Goal: Check status: Check status

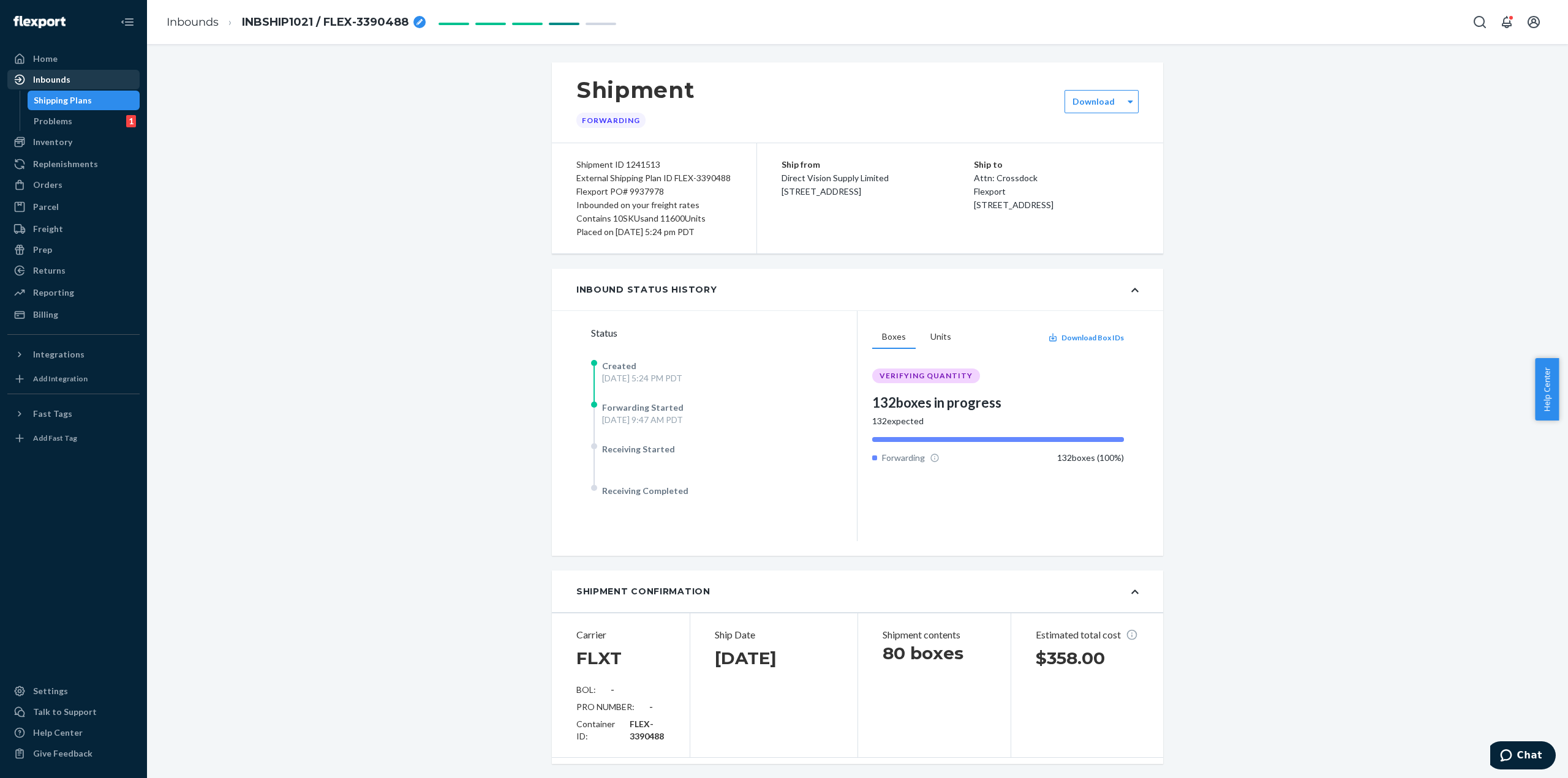
click at [56, 79] on div "Inbounds" at bounding box center [52, 80] width 37 height 12
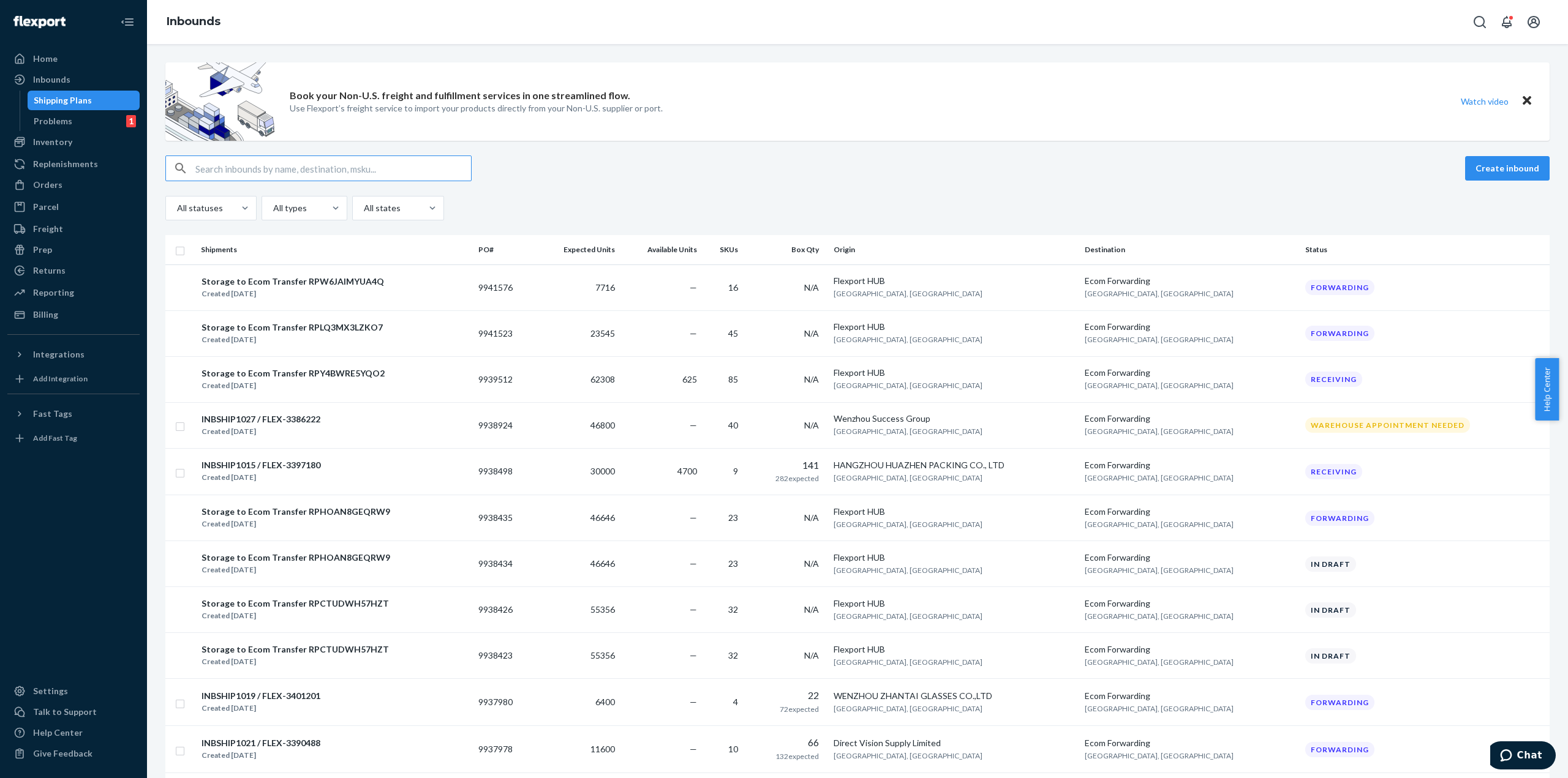
click at [259, 169] on input "text" at bounding box center [332, 168] width 275 height 25
paste input "INBSHIP1027"
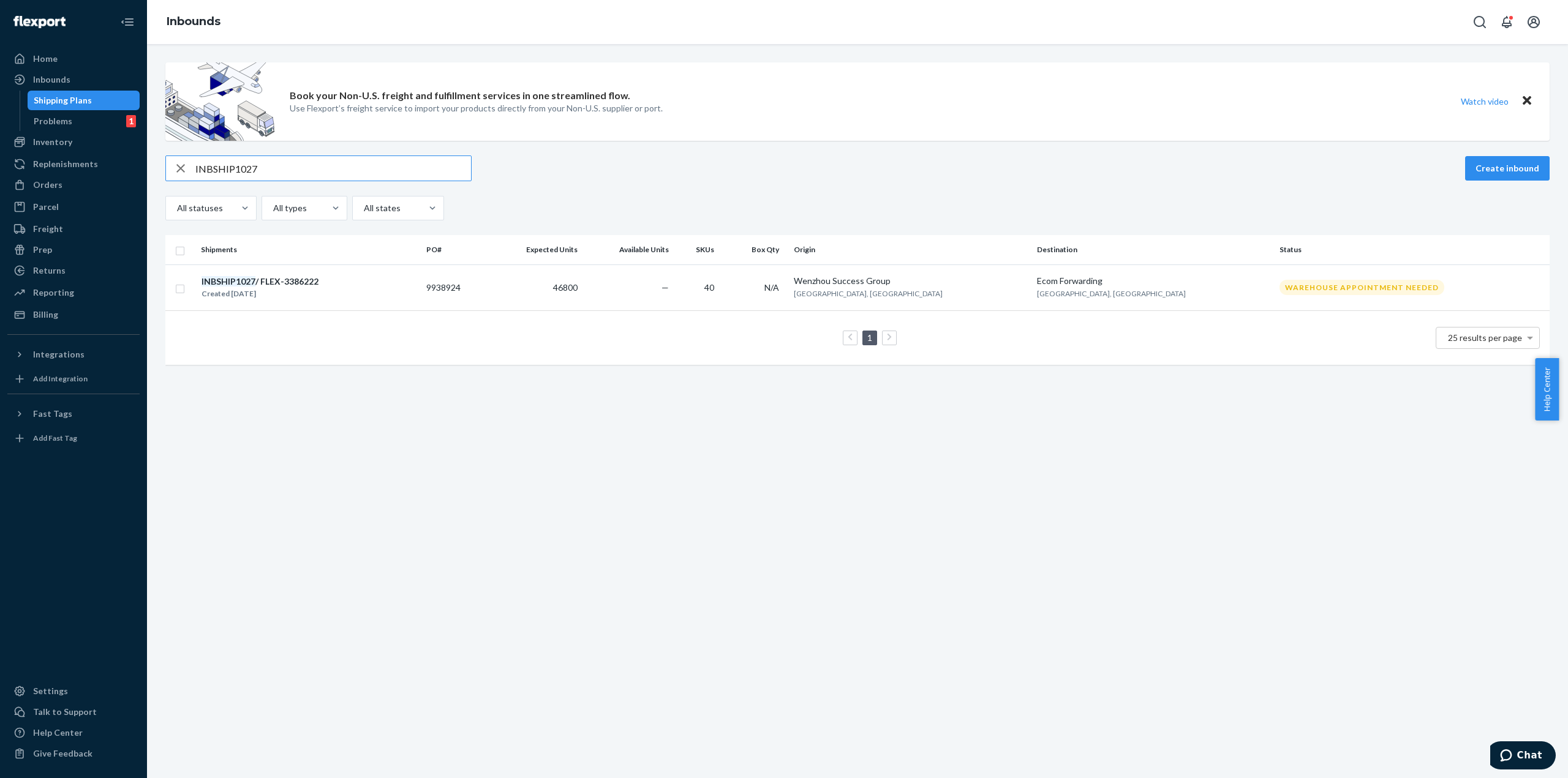
type input "INBSHIP1027"
click at [288, 283] on div "INBSHIP1027 / FLEX-3386222" at bounding box center [259, 281] width 117 height 12
